Goal: Check status: Check status

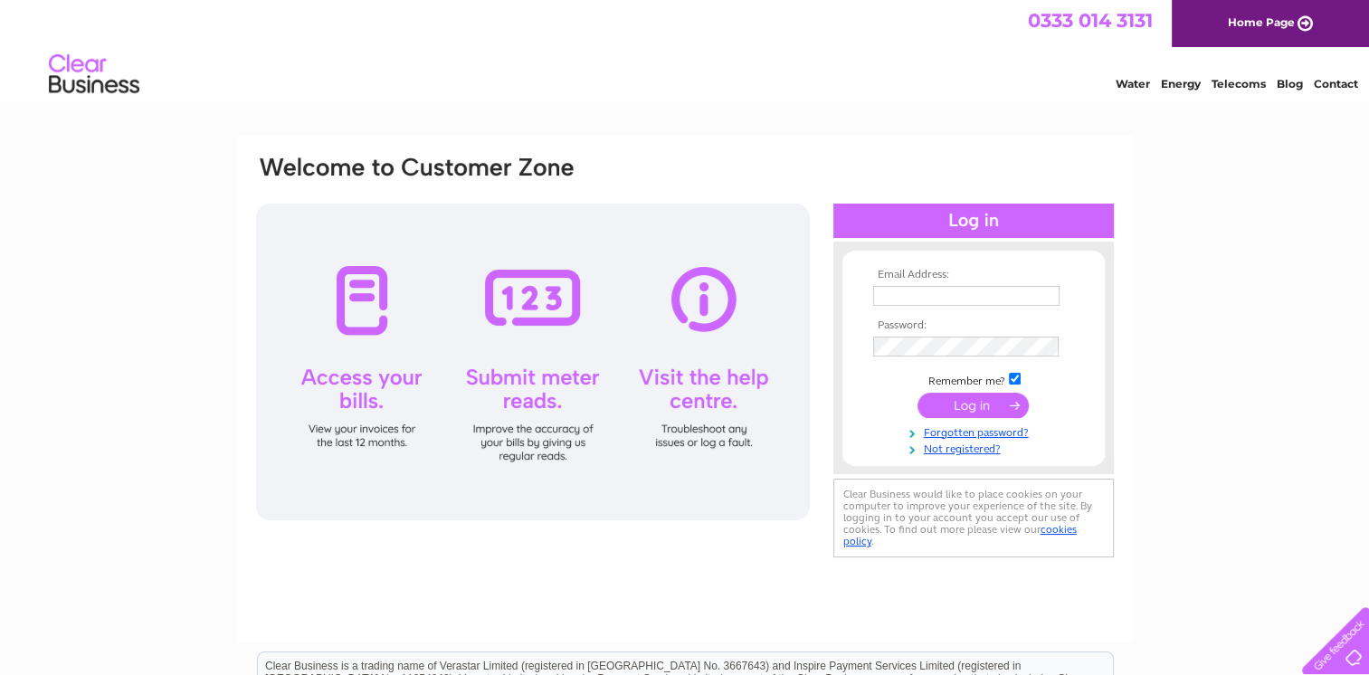
type input "[EMAIL_ADDRESS][DOMAIN_NAME]"
click at [1206, 413] on div "Email Address: [EMAIL_ADDRESS][DOMAIN_NAME] Password:" at bounding box center [684, 544] width 1369 height 816
click at [972, 402] on input "submit" at bounding box center [973, 405] width 111 height 25
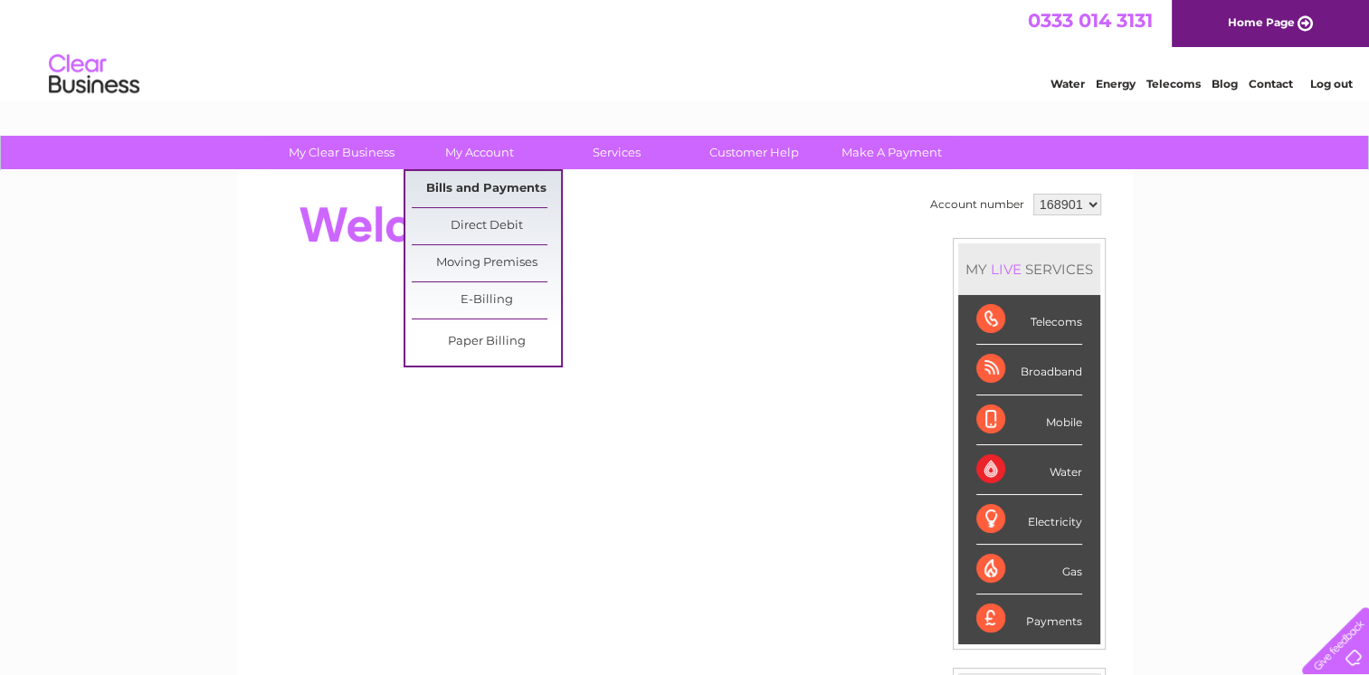
click at [474, 180] on link "Bills and Payments" at bounding box center [486, 189] width 149 height 36
